Goal: Browse casually: Explore the website without a specific task or goal

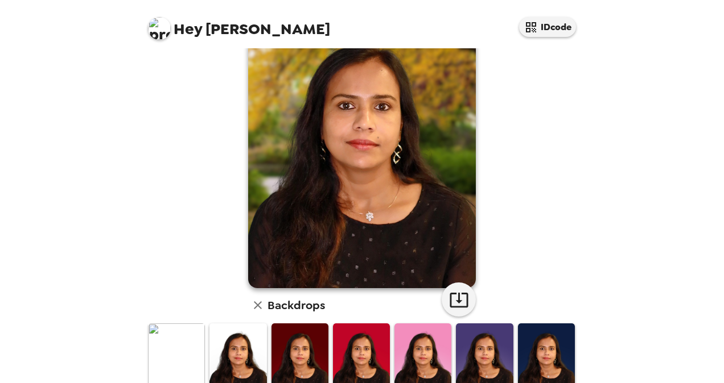
scroll to position [59, 0]
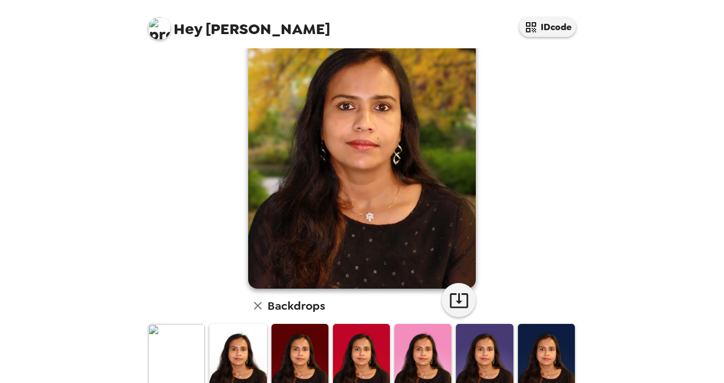
click at [191, 356] on img at bounding box center [176, 359] width 57 height 71
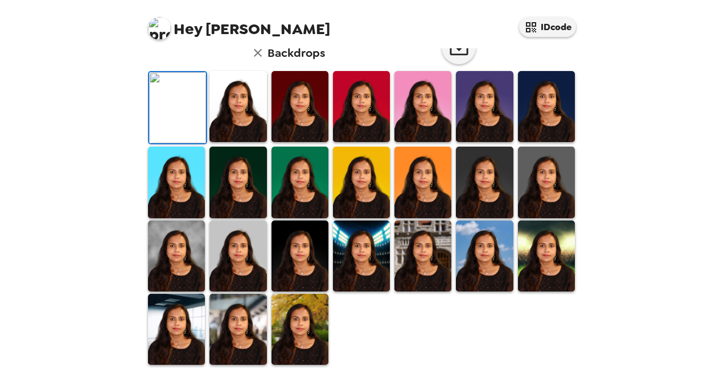
click at [226, 142] on img at bounding box center [237, 106] width 57 height 71
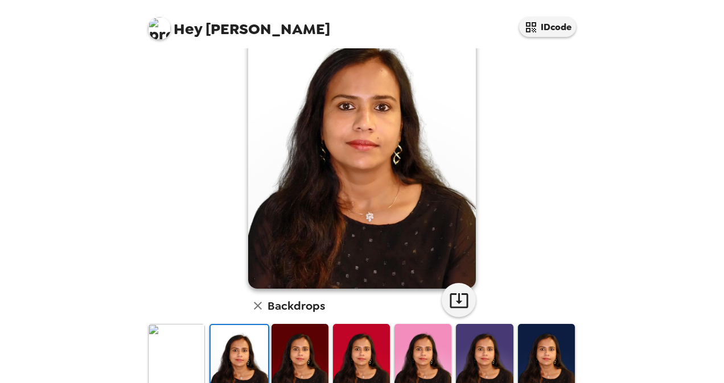
click at [232, 324] on div at bounding box center [238, 360] width 59 height 73
click at [464, 350] on img at bounding box center [484, 359] width 57 height 71
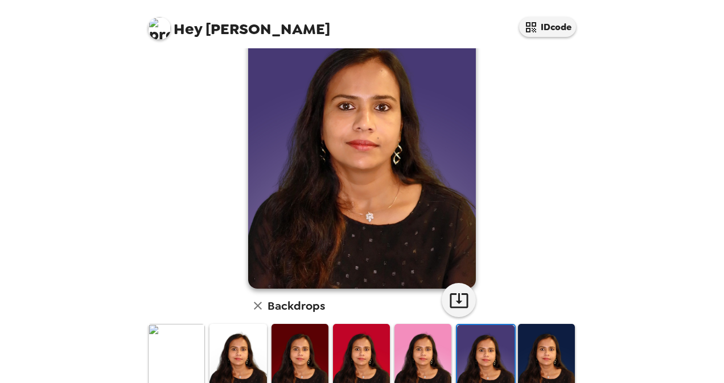
click at [527, 358] on img at bounding box center [546, 359] width 57 height 71
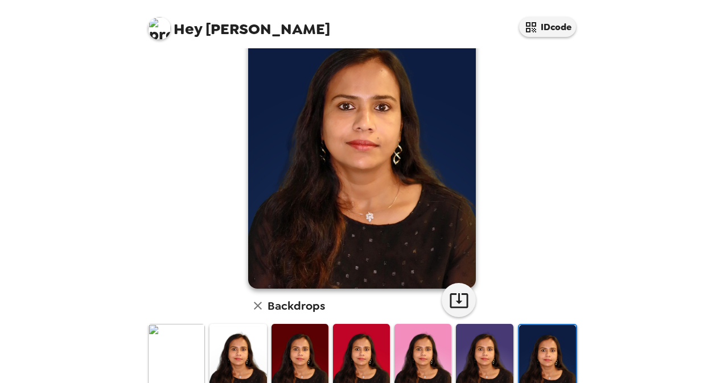
click at [526, 361] on img at bounding box center [547, 360] width 57 height 71
click at [453, 348] on div at bounding box center [483, 361] width 61 height 76
click at [365, 357] on img at bounding box center [361, 359] width 57 height 71
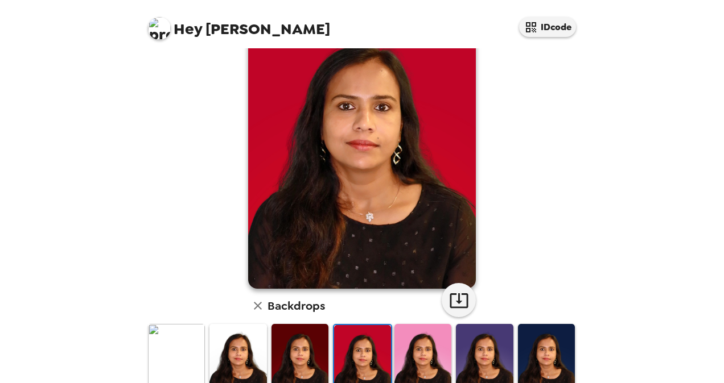
click at [399, 354] on img at bounding box center [422, 359] width 57 height 71
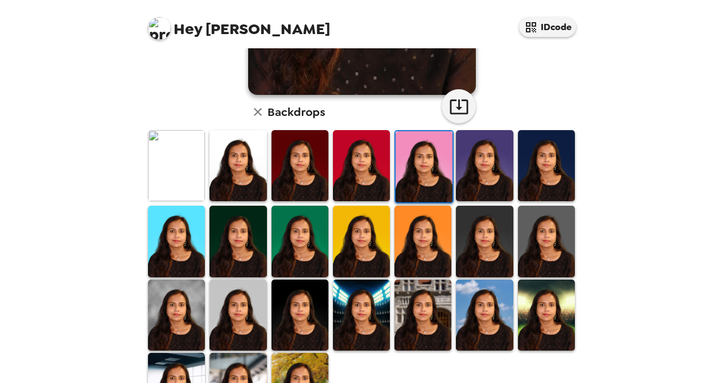
scroll to position [306, 0]
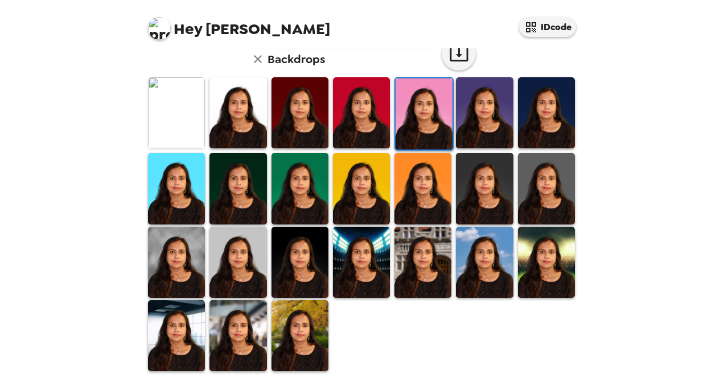
click at [317, 201] on img at bounding box center [299, 188] width 57 height 71
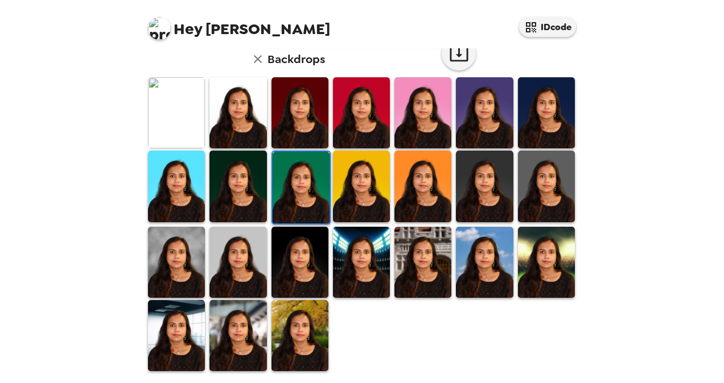
click at [543, 261] on img at bounding box center [546, 262] width 57 height 71
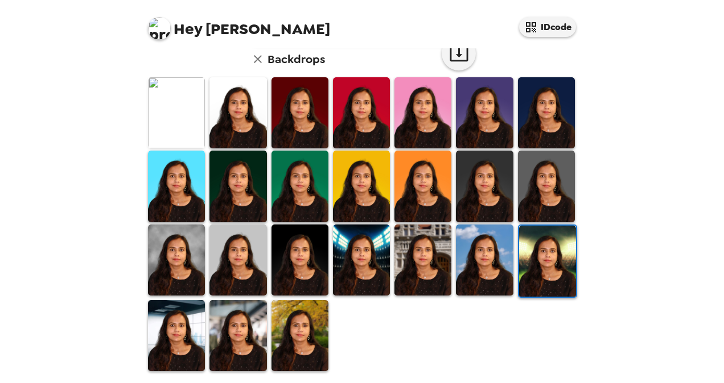
click at [543, 259] on img at bounding box center [547, 261] width 57 height 71
click at [227, 185] on img at bounding box center [237, 186] width 57 height 71
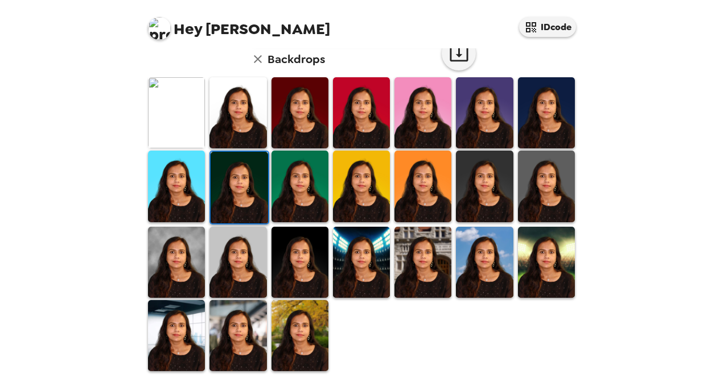
click at [352, 188] on img at bounding box center [361, 186] width 57 height 71
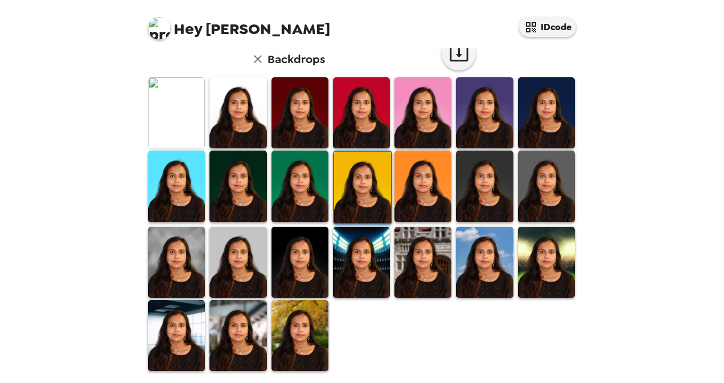
click at [434, 179] on img at bounding box center [422, 186] width 57 height 71
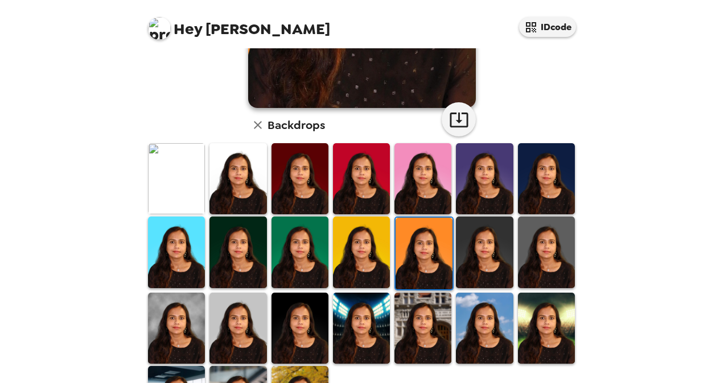
scroll to position [242, 0]
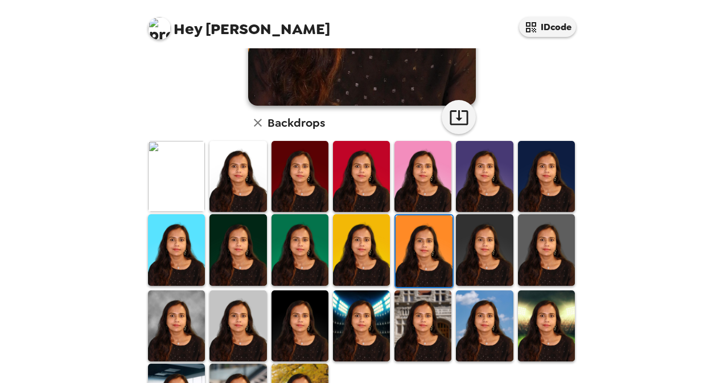
click at [346, 244] on img at bounding box center [361, 249] width 57 height 71
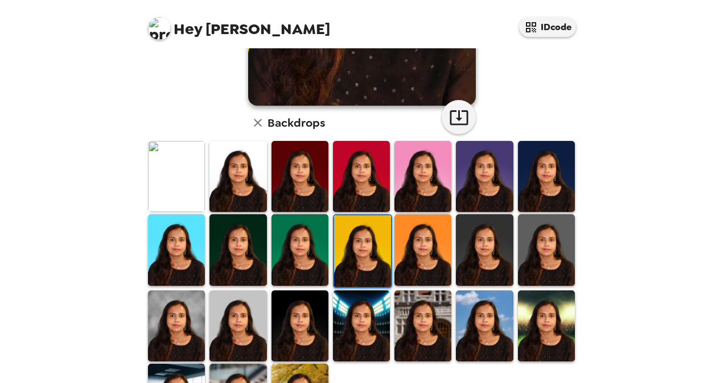
click at [463, 178] on img at bounding box center [484, 176] width 57 height 71
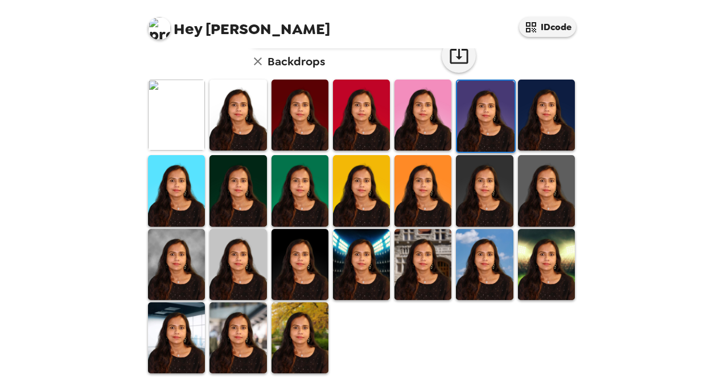
scroll to position [306, 0]
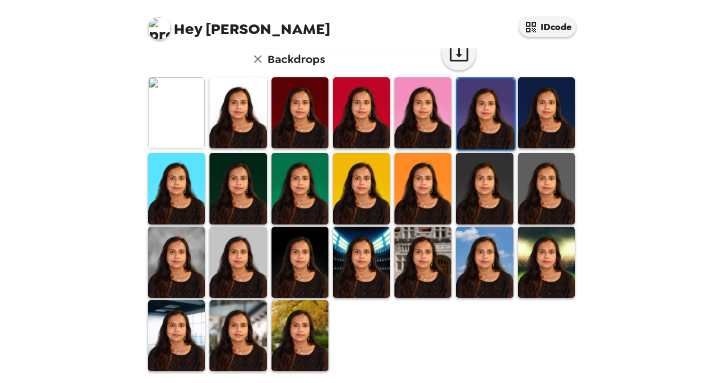
click at [288, 175] on img at bounding box center [299, 188] width 57 height 71
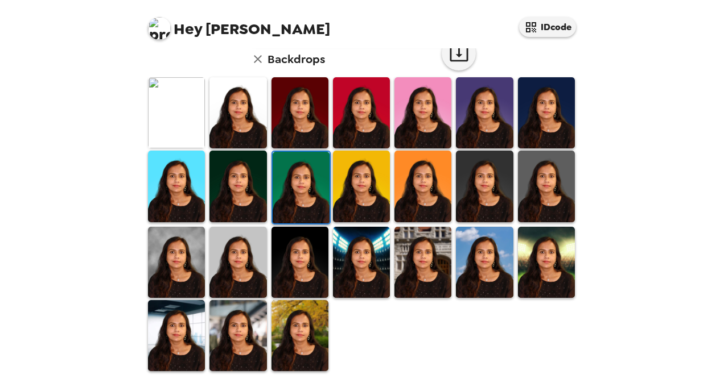
click at [200, 316] on img at bounding box center [176, 335] width 57 height 71
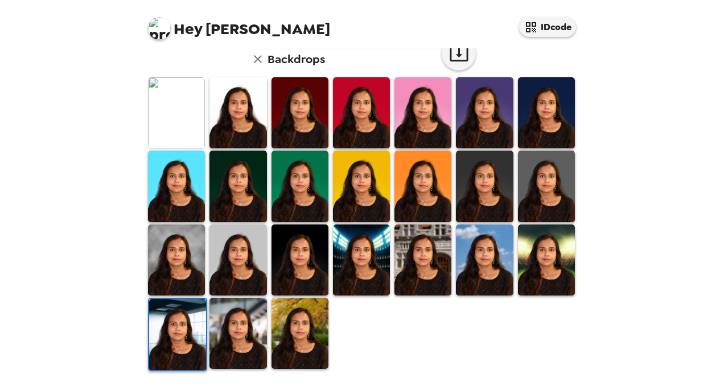
click at [183, 320] on img at bounding box center [177, 334] width 57 height 71
click at [226, 323] on img at bounding box center [237, 333] width 57 height 71
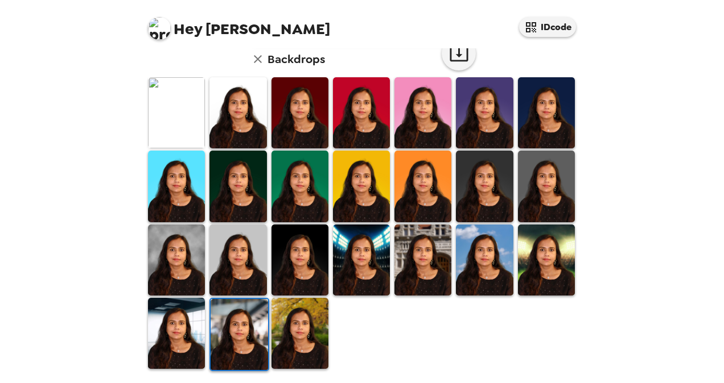
click at [226, 323] on img at bounding box center [239, 334] width 57 height 71
click at [161, 338] on img at bounding box center [176, 333] width 57 height 71
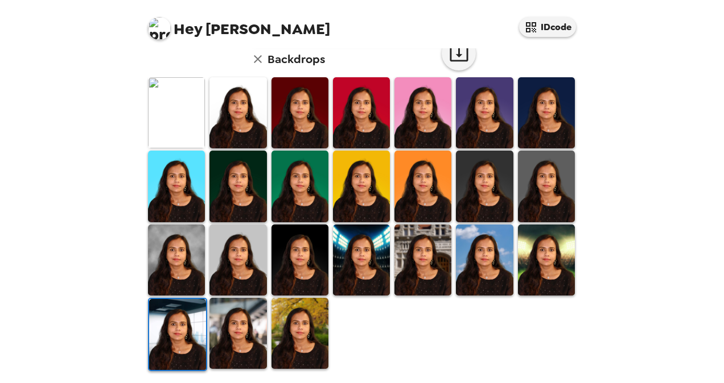
click at [189, 334] on img at bounding box center [177, 334] width 57 height 71
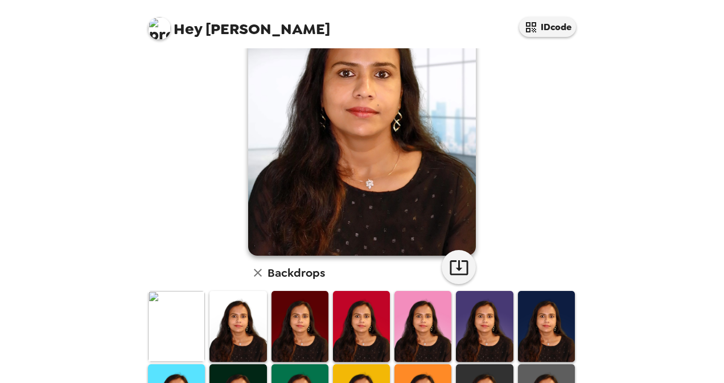
scroll to position [0, 0]
